Goal: Task Accomplishment & Management: Use online tool/utility

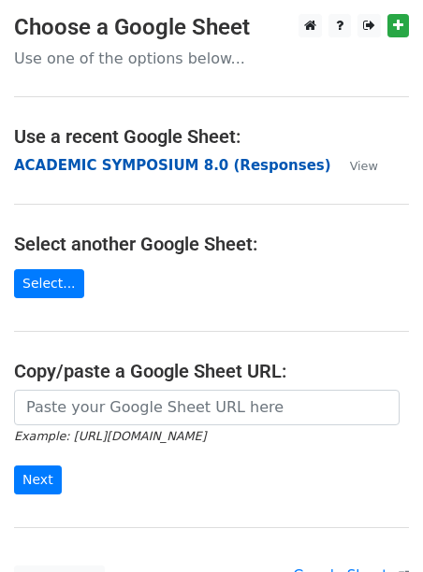
click at [95, 161] on strong "ACADEMIC SYMPOSIUM 8.0 (Responses)" at bounding box center [172, 165] width 317 height 17
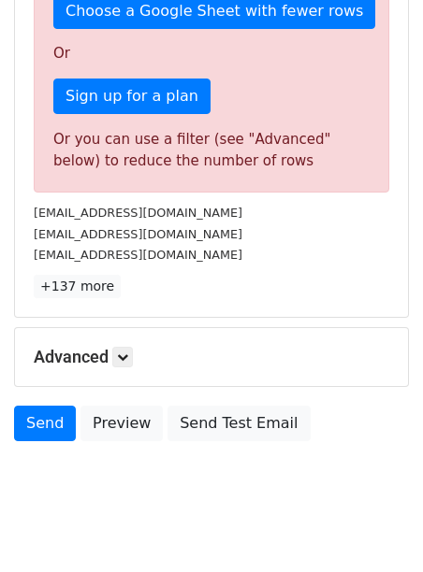
scroll to position [655, 0]
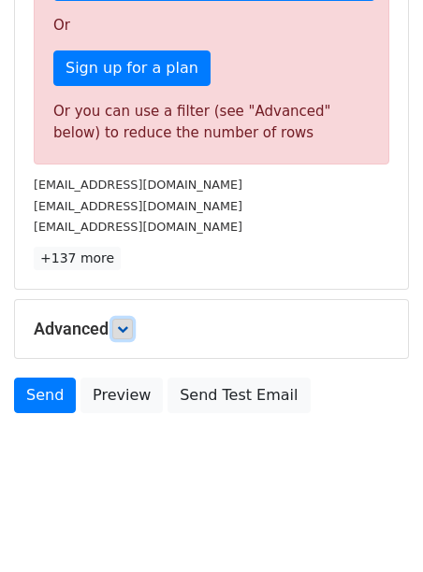
click at [122, 331] on icon at bounding box center [122, 328] width 11 height 11
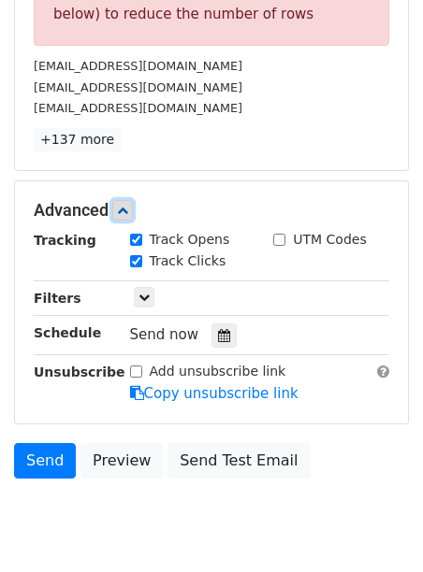
scroll to position [838, 0]
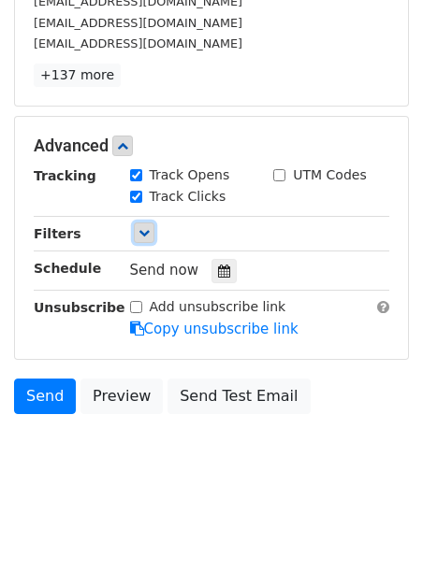
click at [143, 234] on icon at bounding box center [143, 232] width 11 height 11
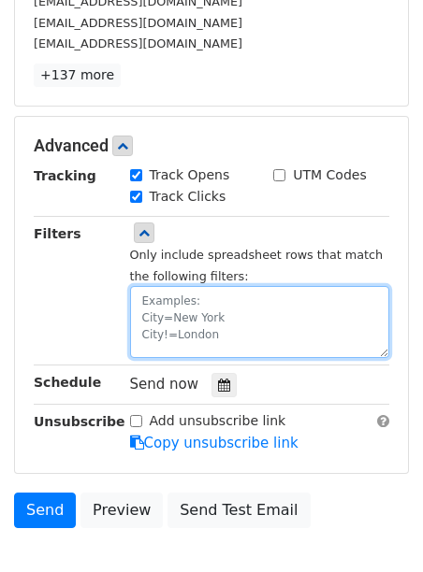
click at [177, 323] on textarea at bounding box center [260, 322] width 260 height 72
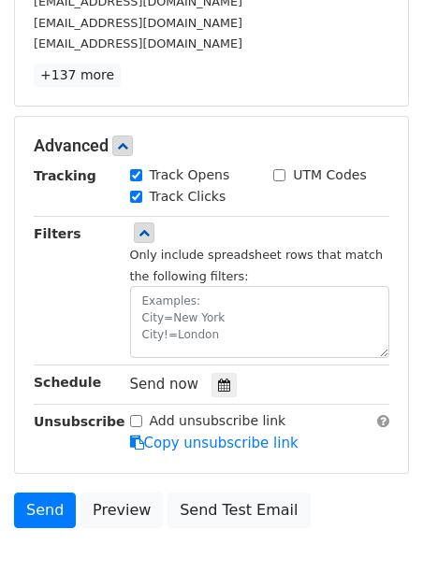
click at [116, 297] on div "Only include spreadsheet rows that match the following filters:" at bounding box center [260, 291] width 288 height 136
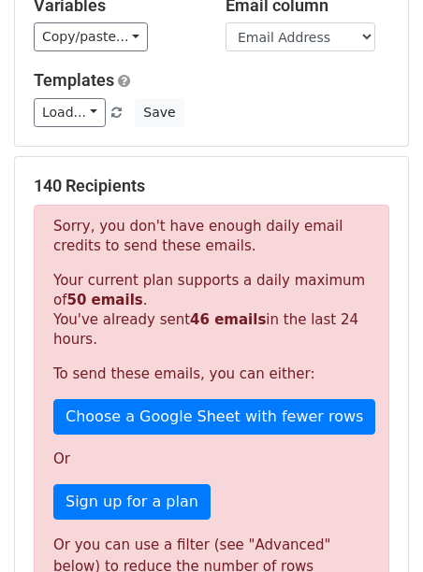
scroll to position [224, 0]
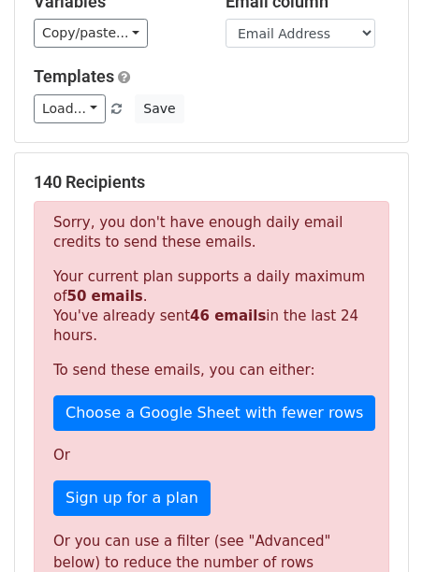
click at [213, 433] on div "Sorry, you don't have enough daily email credits to send these emails. Your cur…" at bounding box center [211, 398] width 355 height 394
click at [213, 383] on div "Sorry, you don't have enough daily email credits to send these emails. Your cur…" at bounding box center [211, 398] width 355 height 394
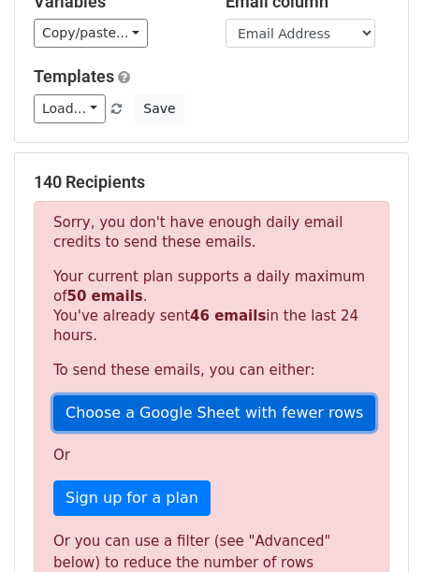
click at [223, 409] on link "Choose a Google Sheet with fewer rows" at bounding box center [214, 413] width 322 height 36
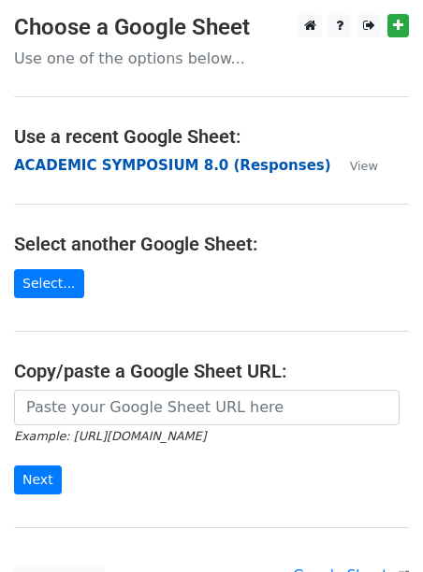
click at [141, 160] on strong "ACADEMIC SYMPOSIUM 8.0 (Responses)" at bounding box center [172, 165] width 317 height 17
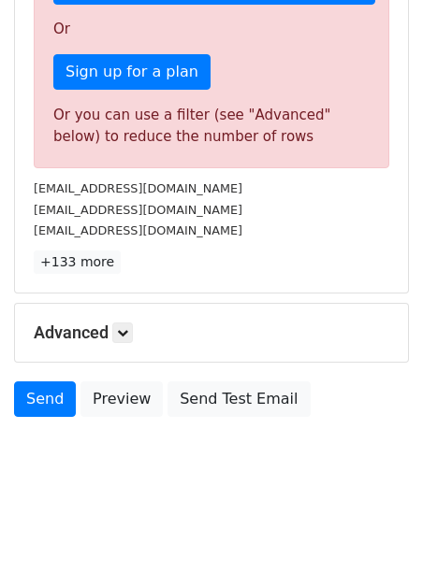
scroll to position [655, 0]
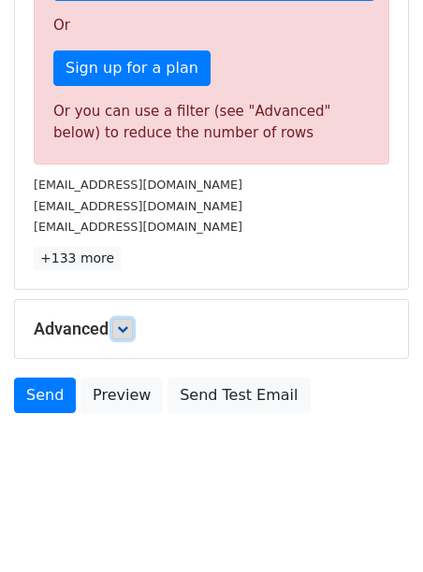
click at [124, 335] on link at bounding box center [122, 329] width 21 height 21
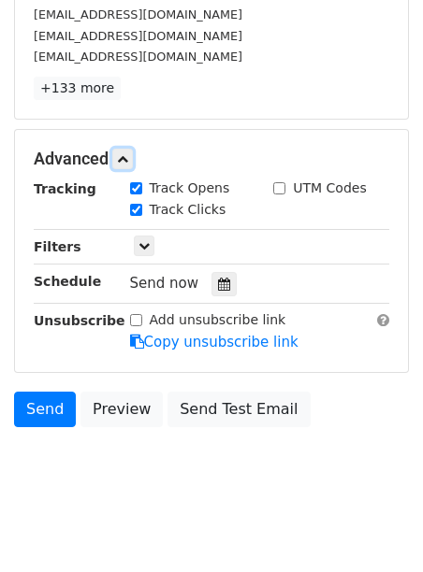
scroll to position [838, 0]
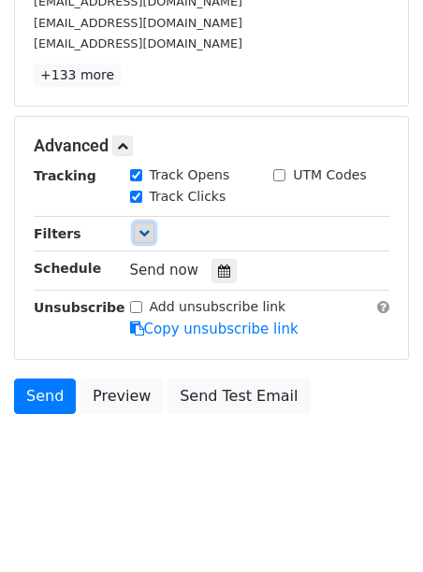
click at [138, 232] on icon at bounding box center [143, 232] width 11 height 11
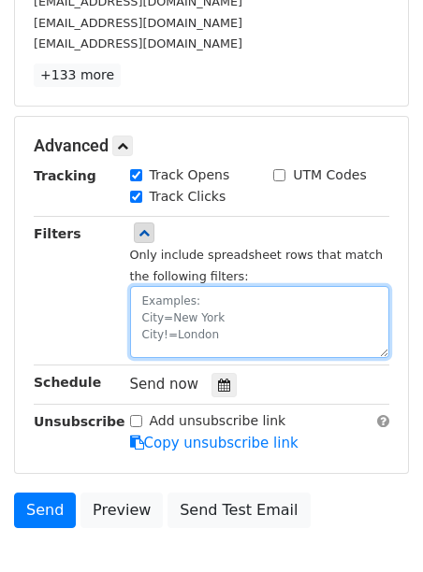
click at [139, 311] on textarea at bounding box center [260, 322] width 260 height 72
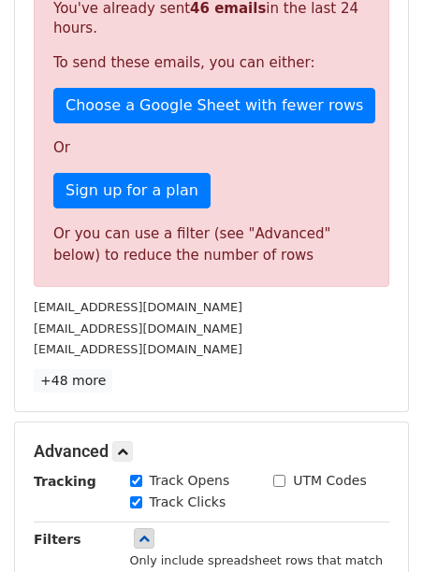
scroll to position [535, 0]
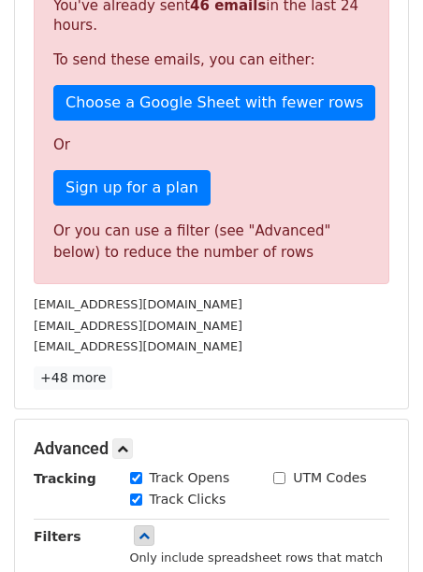
type textarea "CLASS NAME=XANTHRONS"
click at [139, 314] on div "[EMAIL_ADDRESS][DOMAIN_NAME]" at bounding box center [211, 305] width 383 height 22
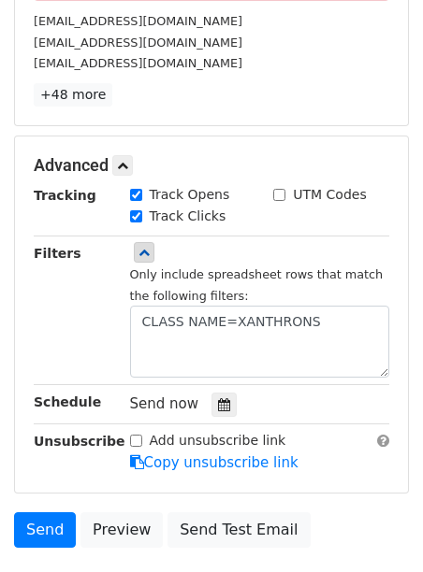
scroll to position [873, 0]
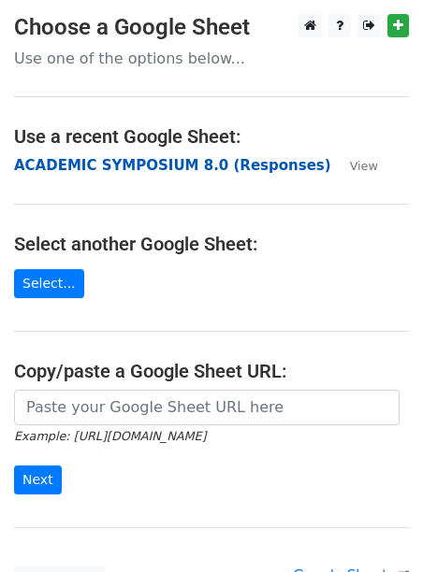
click at [169, 159] on strong "ACADEMIC SYMPOSIUM 8.0 (Responses)" at bounding box center [172, 165] width 317 height 17
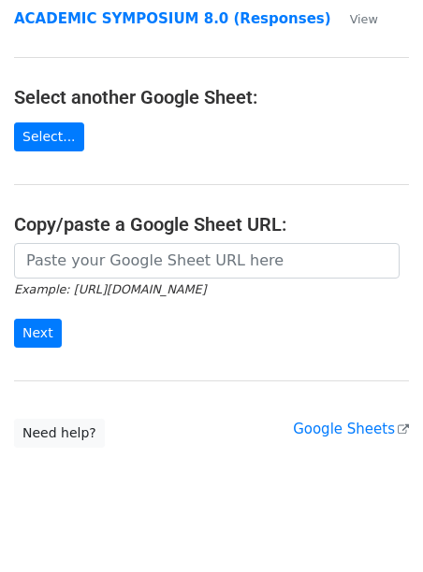
scroll to position [172, 0]
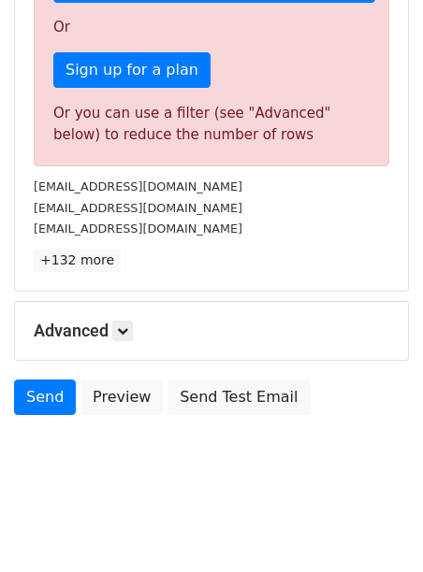
scroll to position [655, 0]
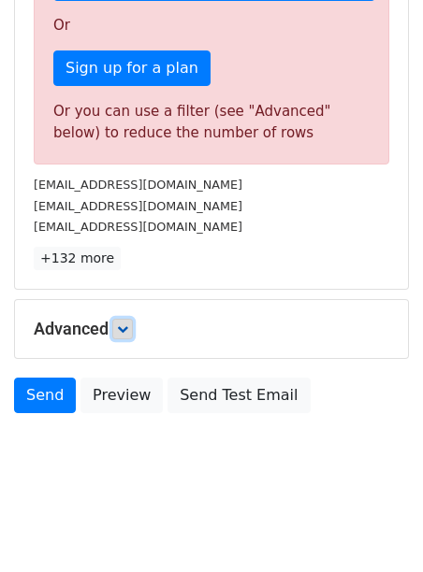
click at [130, 338] on link at bounding box center [122, 329] width 21 height 21
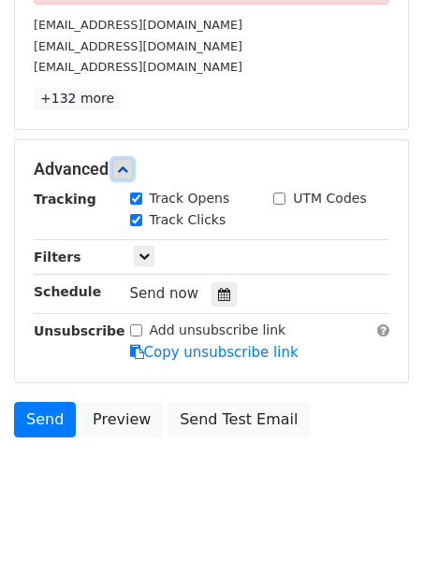
scroll to position [838, 0]
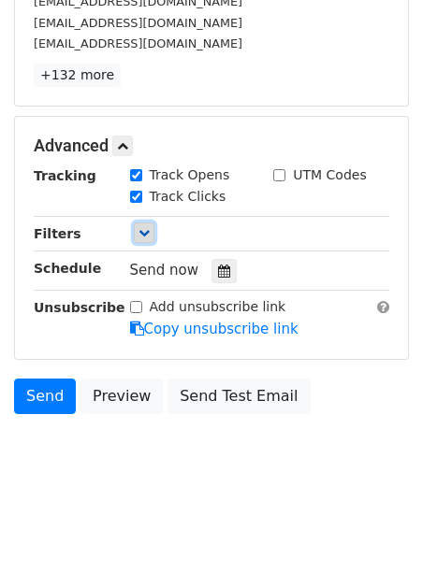
click at [138, 233] on icon at bounding box center [143, 232] width 11 height 11
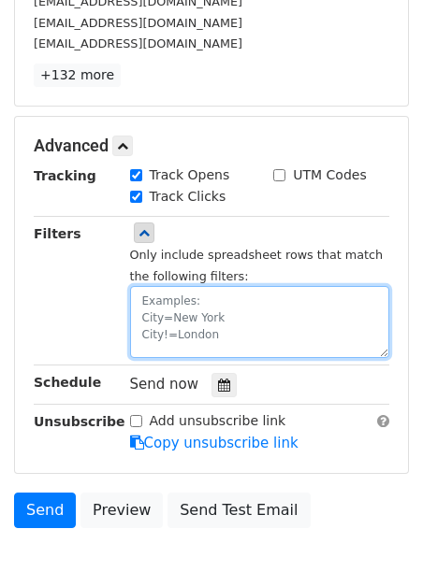
click at [165, 299] on textarea at bounding box center [260, 322] width 260 height 72
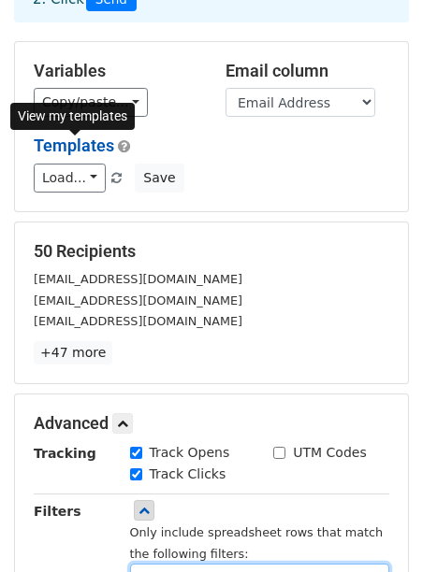
scroll to position [51, 0]
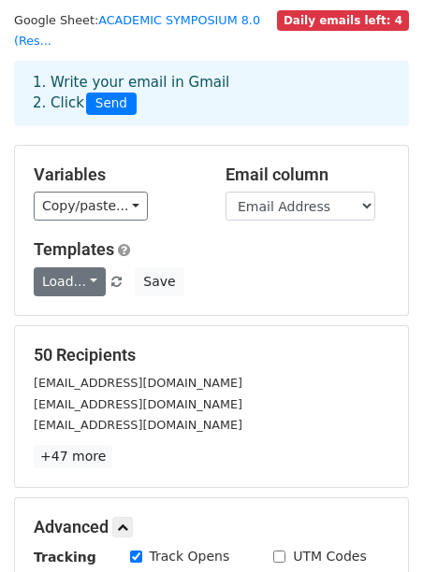
type textarea "CLASS NAME=XANTHRONS"
click at [93, 278] on link "Load..." at bounding box center [70, 281] width 72 height 29
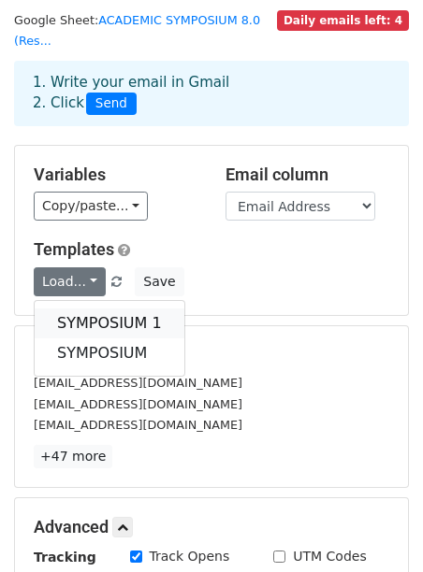
click at [96, 320] on link "SYMPOSIUM 1" at bounding box center [110, 324] width 150 height 30
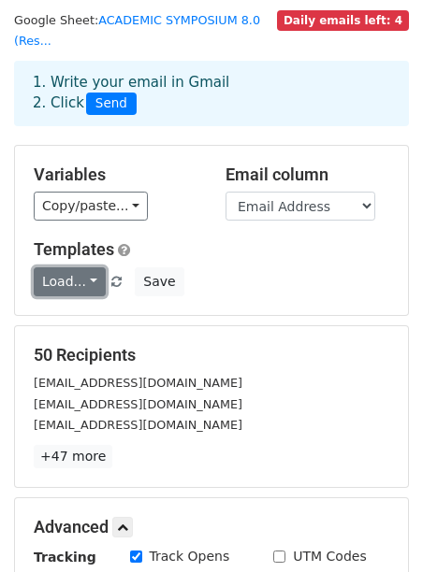
click at [82, 284] on link "Load..." at bounding box center [70, 281] width 72 height 29
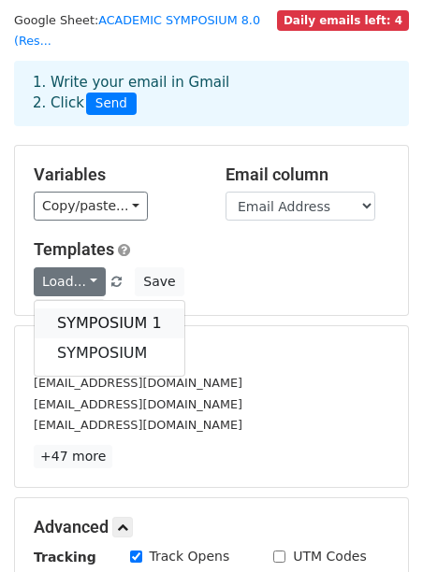
click at [103, 323] on link "SYMPOSIUM 1" at bounding box center [110, 324] width 150 height 30
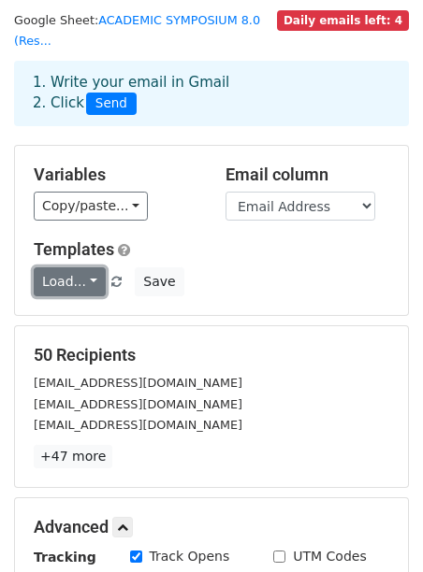
click at [94, 276] on link "Load..." at bounding box center [70, 281] width 72 height 29
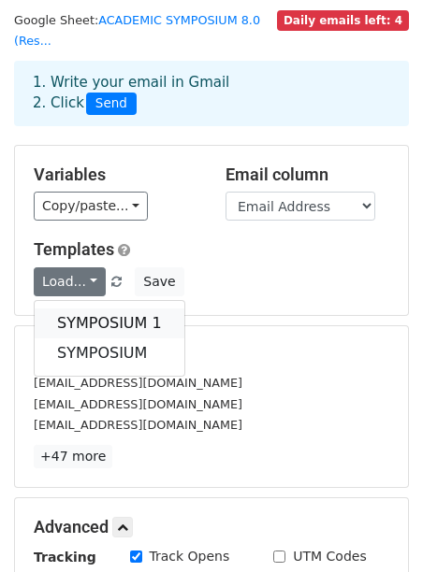
click at [122, 327] on link "SYMPOSIUM 1" at bounding box center [110, 324] width 150 height 30
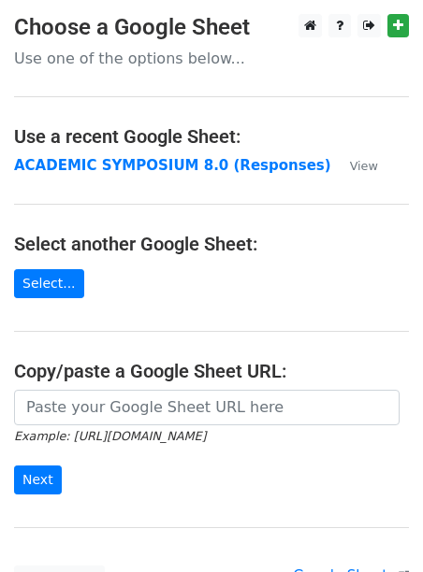
click at [117, 171] on strong "ACADEMIC SYMPOSIUM 8.0 (Responses)" at bounding box center [172, 165] width 317 height 17
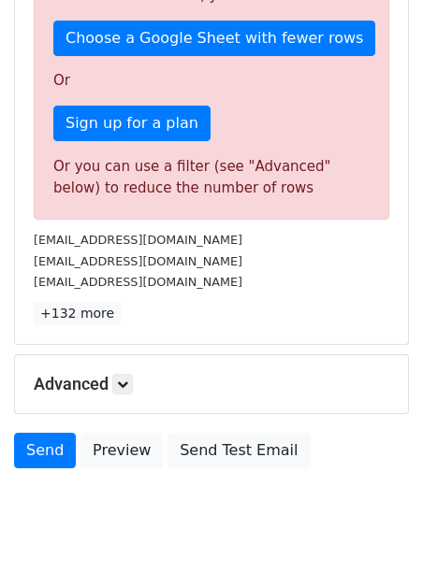
scroll to position [655, 0]
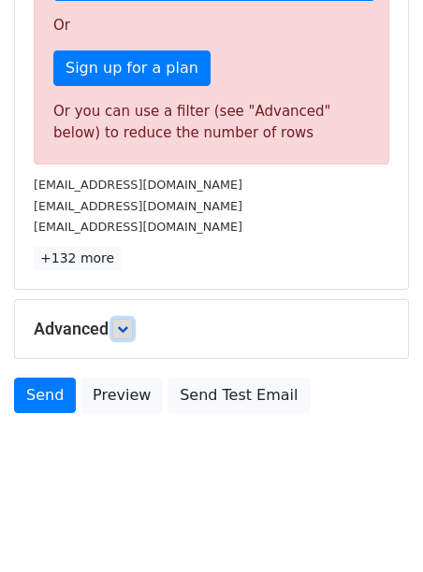
click at [128, 325] on icon at bounding box center [122, 328] width 11 height 11
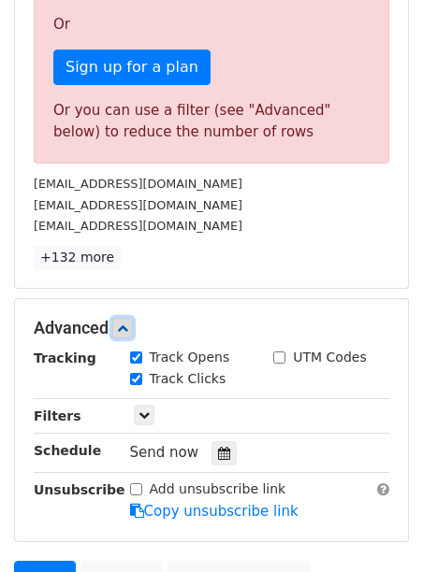
scroll to position [838, 0]
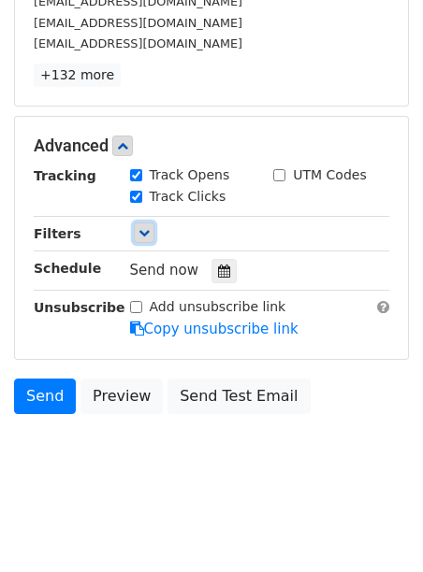
click at [135, 228] on link at bounding box center [144, 233] width 21 height 21
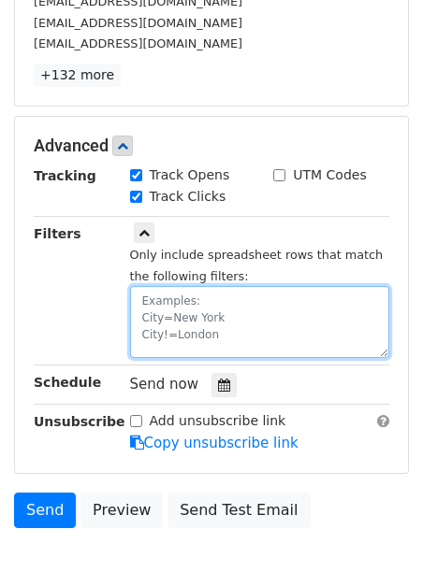
click at [179, 306] on textarea at bounding box center [260, 322] width 260 height 72
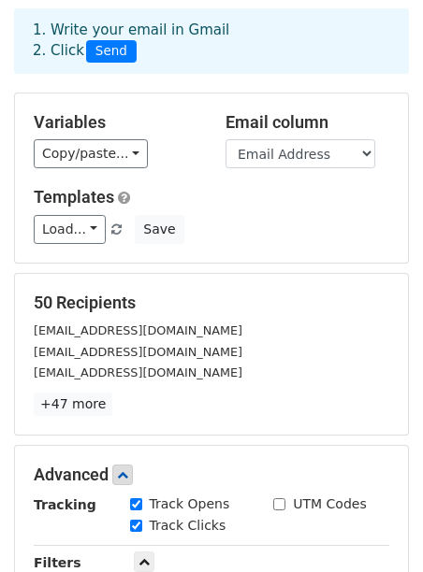
scroll to position [84, 0]
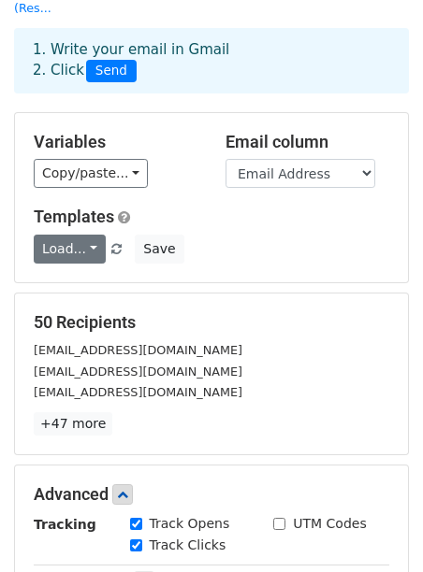
type textarea "CLASS NAME=XANTHRONS"
click at [68, 250] on link "Load..." at bounding box center [70, 249] width 72 height 29
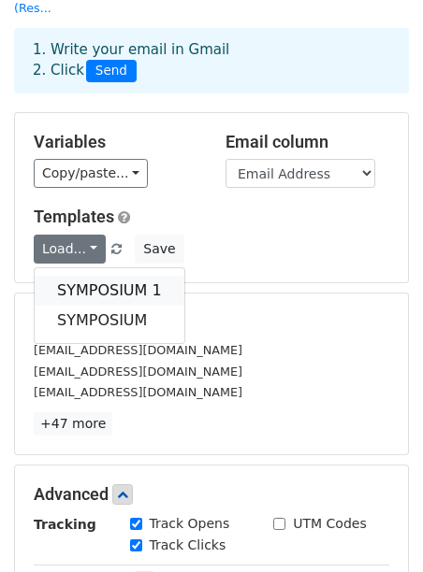
click at [86, 286] on link "SYMPOSIUM 1" at bounding box center [110, 291] width 150 height 30
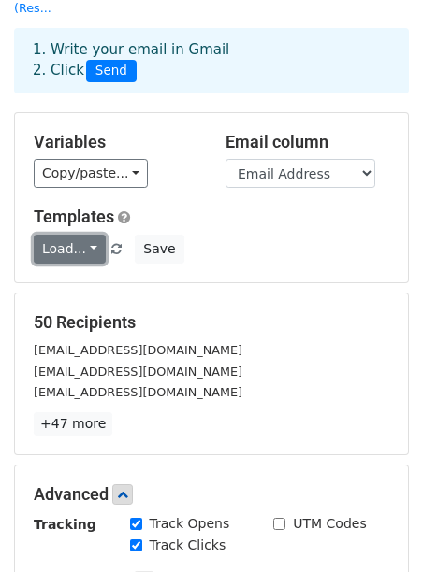
click at [84, 252] on link "Load..." at bounding box center [70, 249] width 72 height 29
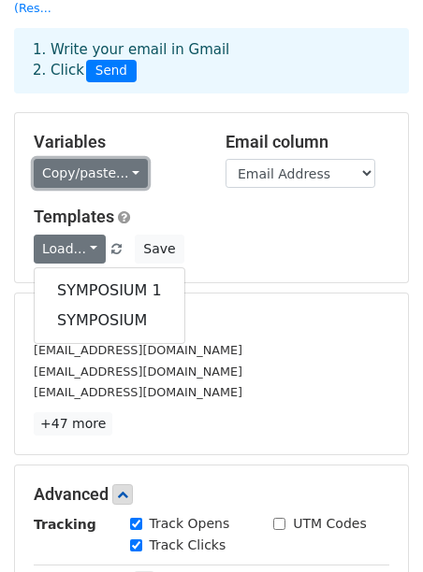
click at [83, 180] on link "Copy/paste..." at bounding box center [91, 173] width 114 height 29
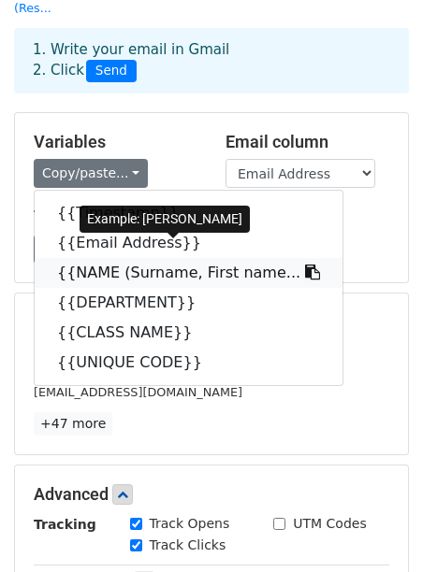
click at [116, 269] on link "{{NAME (Surname, First name..." at bounding box center [189, 273] width 308 height 30
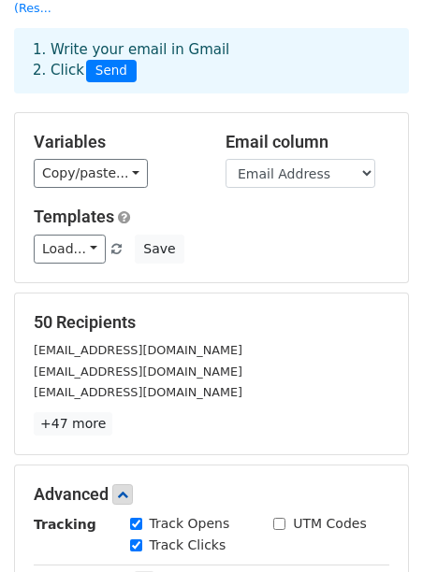
click at [223, 368] on div "ogunwumitaiwo1@gmail.com" at bounding box center [211, 372] width 383 height 22
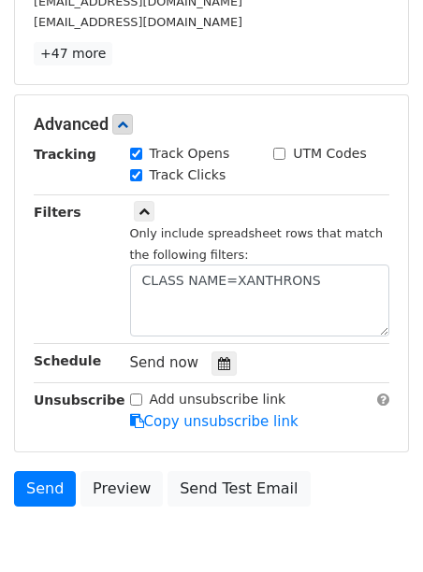
scroll to position [547, 0]
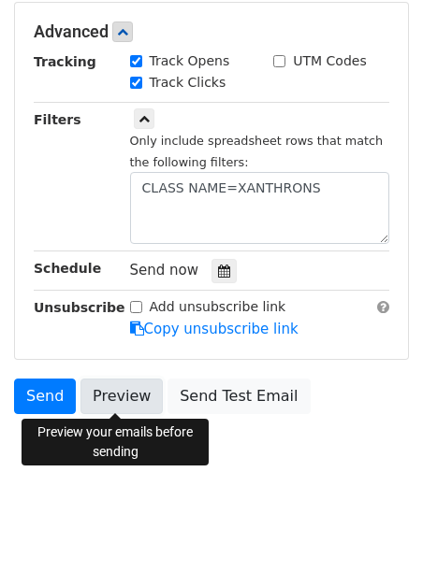
click at [115, 396] on link "Preview" at bounding box center [121, 397] width 82 height 36
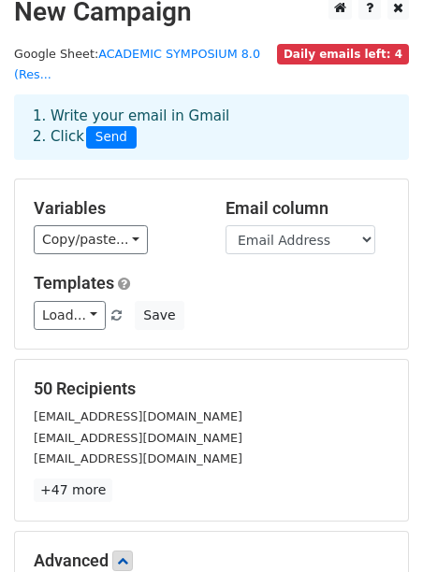
scroll to position [0, 0]
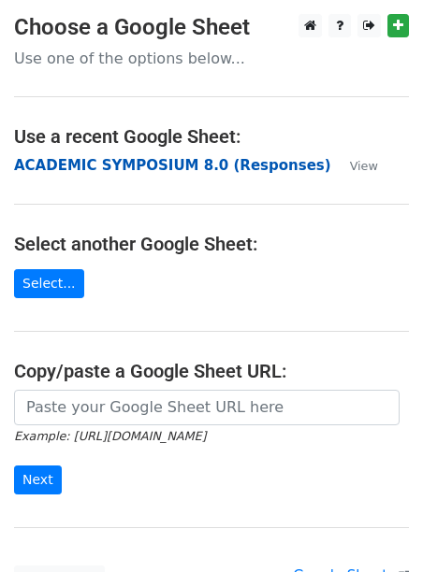
click at [136, 170] on strong "ACADEMIC SYMPOSIUM 8.0 (Responses)" at bounding box center [172, 165] width 317 height 17
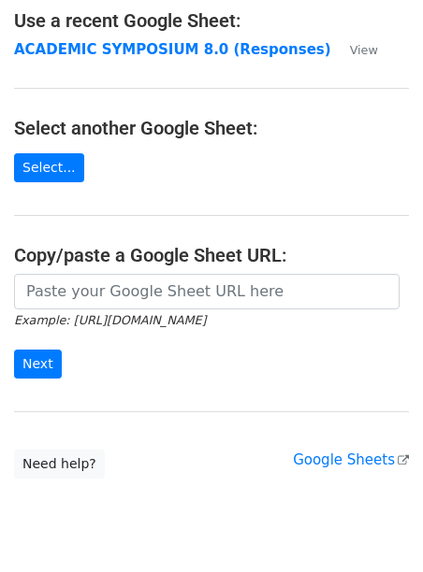
scroll to position [120, 0]
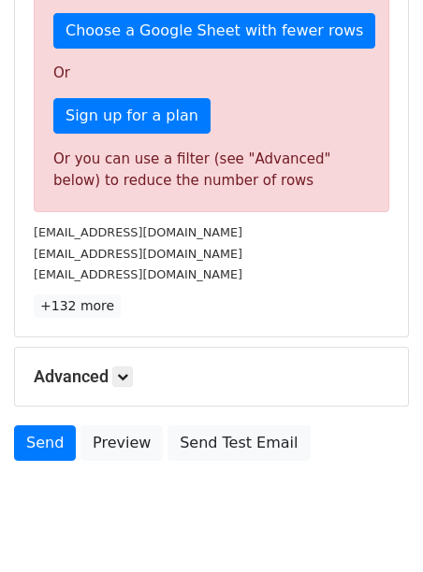
scroll to position [616, 0]
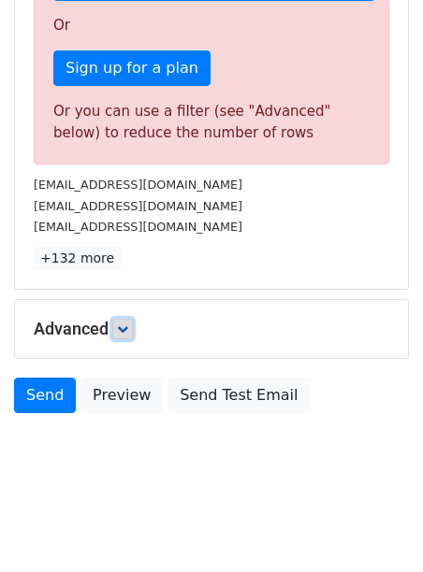
click at [118, 330] on link at bounding box center [122, 329] width 21 height 21
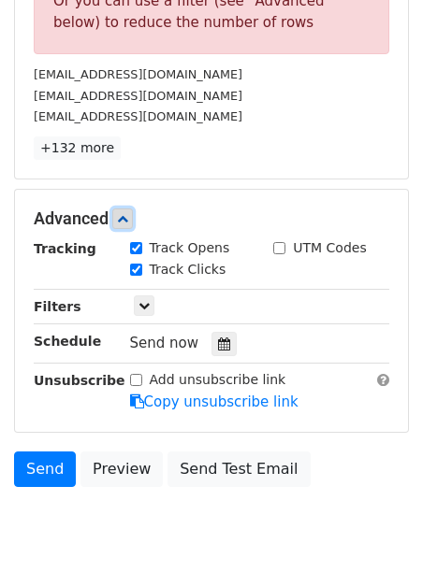
scroll to position [735, 0]
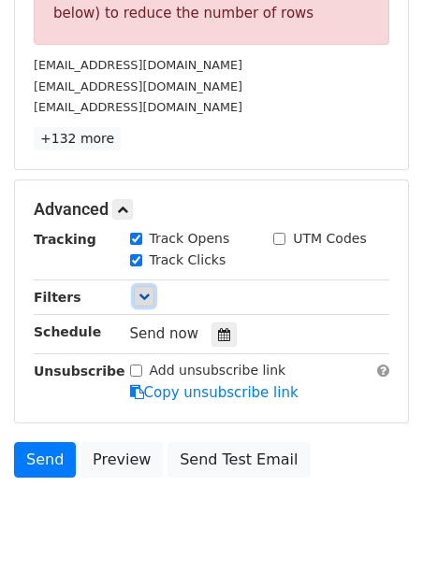
click at [139, 295] on icon at bounding box center [143, 296] width 11 height 11
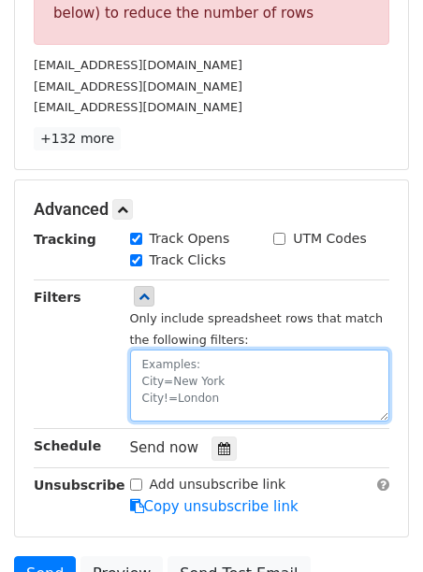
click at [201, 363] on textarea at bounding box center [260, 386] width 260 height 72
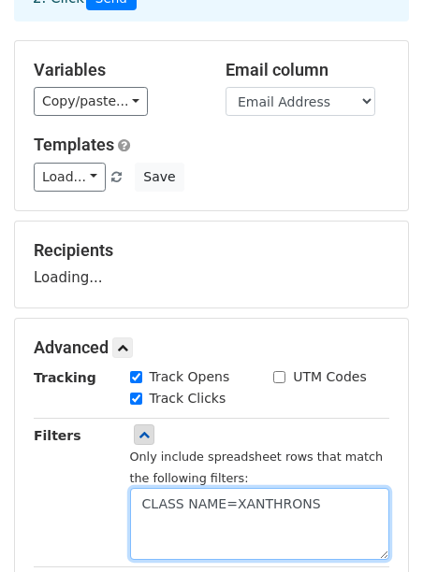
scroll to position [136, 0]
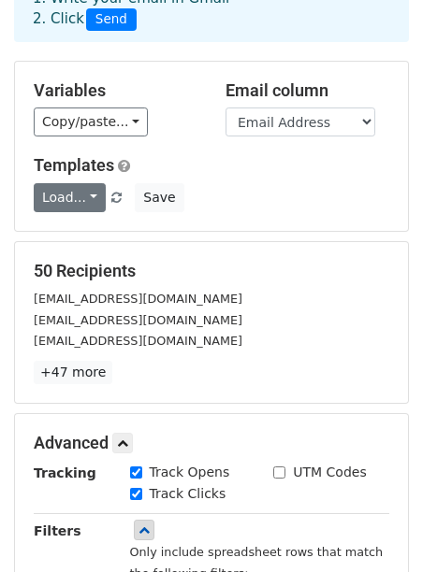
type textarea "CLASS NAME=XANTHRONS"
click at [86, 195] on link "Load..." at bounding box center [70, 197] width 72 height 29
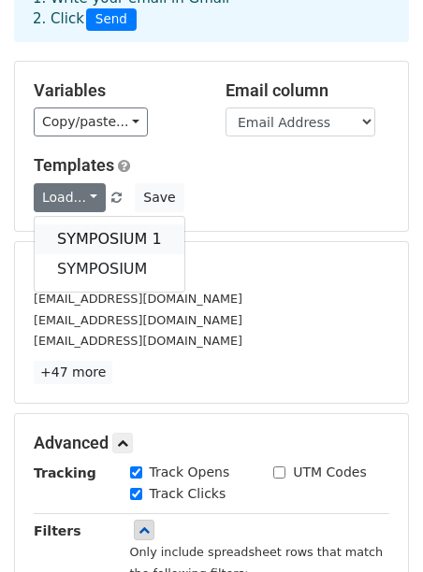
click at [93, 238] on link "SYMPOSIUM 1" at bounding box center [110, 239] width 150 height 30
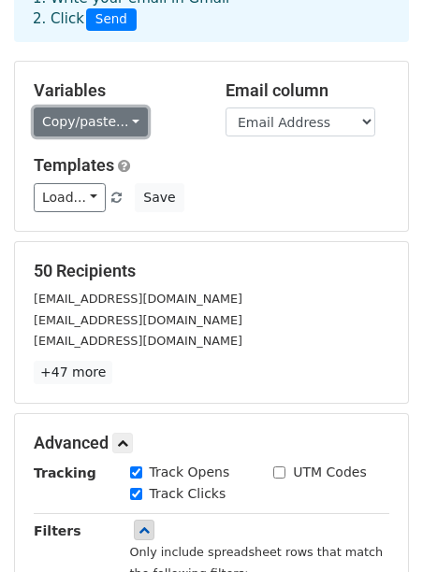
click at [96, 125] on link "Copy/paste..." at bounding box center [91, 122] width 114 height 29
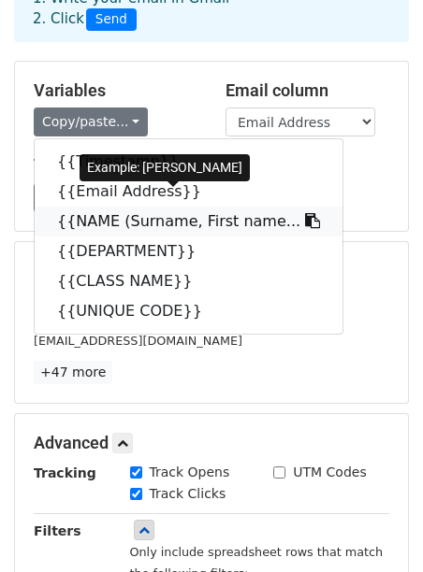
click at [171, 220] on link "{{NAME (Surname, First name..." at bounding box center [189, 222] width 308 height 30
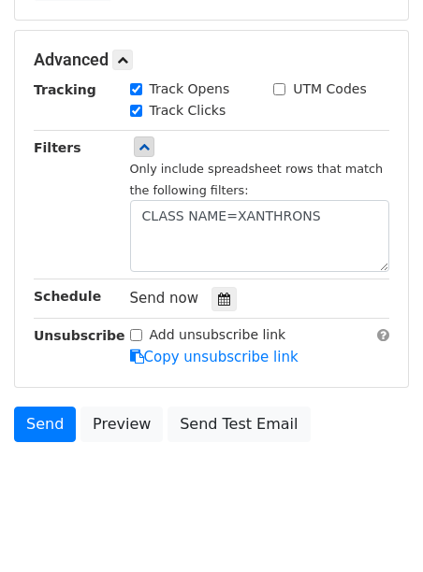
scroll to position [547, 0]
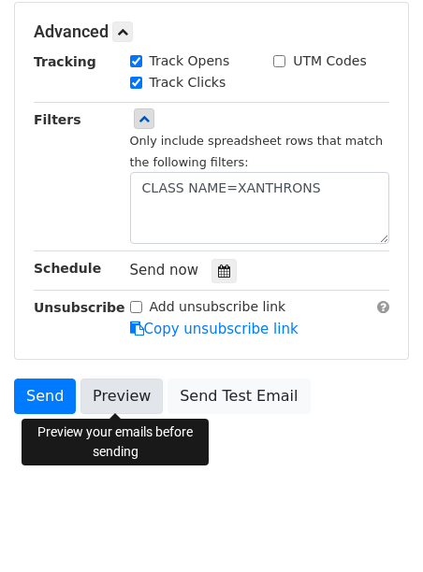
click at [122, 393] on link "Preview" at bounding box center [121, 397] width 82 height 36
click at [126, 400] on link "Preview" at bounding box center [121, 397] width 82 height 36
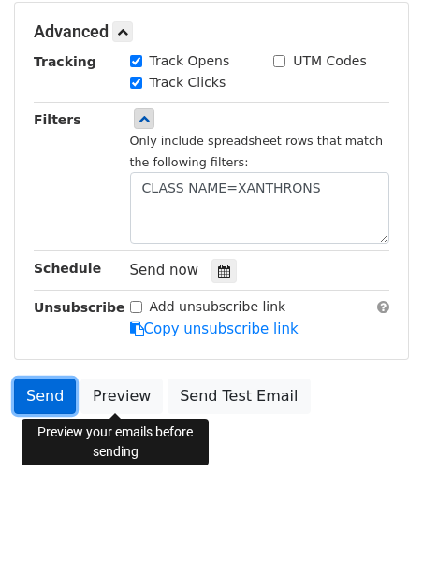
click at [48, 387] on link "Send" at bounding box center [45, 397] width 62 height 36
